Goal: Information Seeking & Learning: Learn about a topic

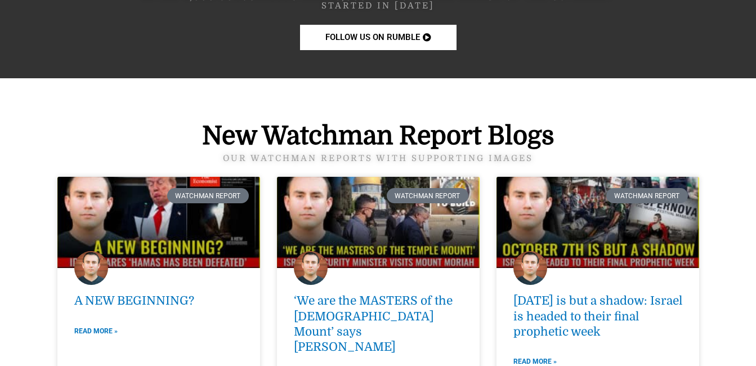
scroll to position [1406, 0]
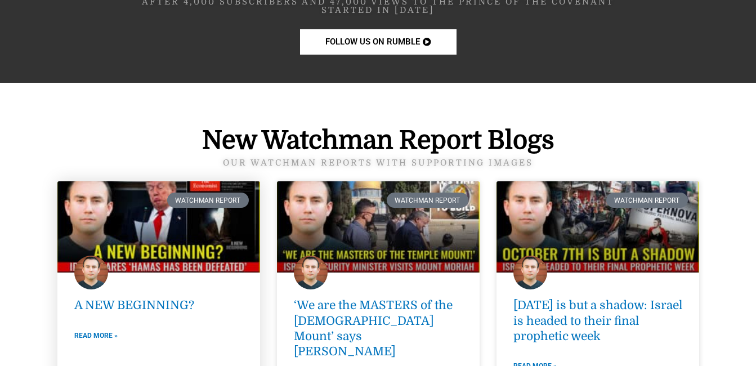
click at [197, 243] on link at bounding box center [158, 226] width 203 height 91
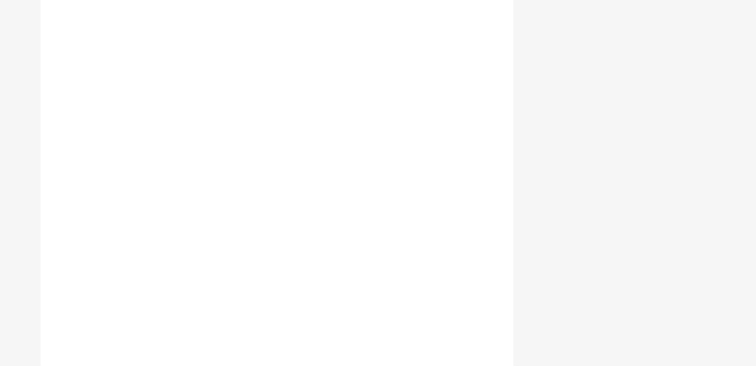
scroll to position [2245, 0]
